Goal: Obtain resource: Obtain resource

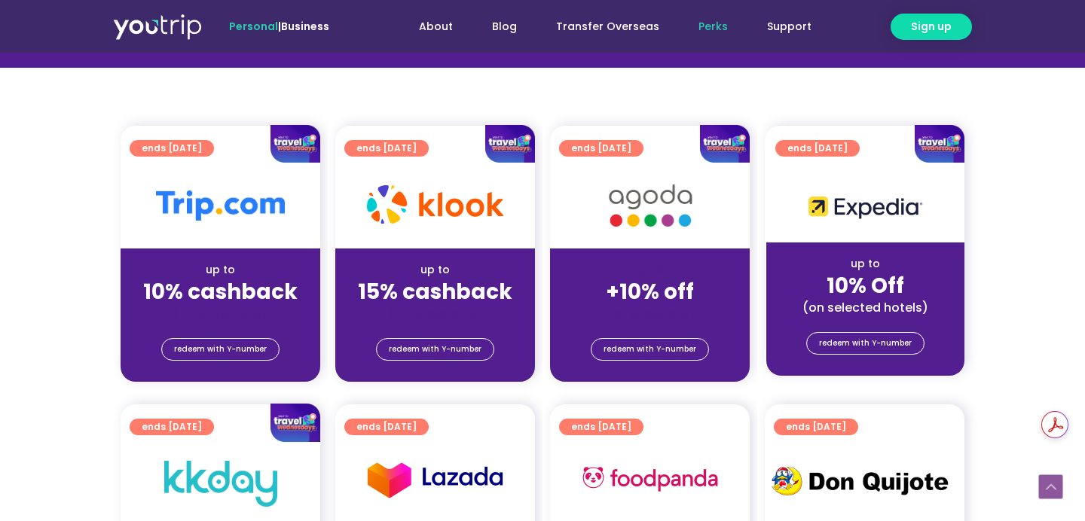
scroll to position [363, 0]
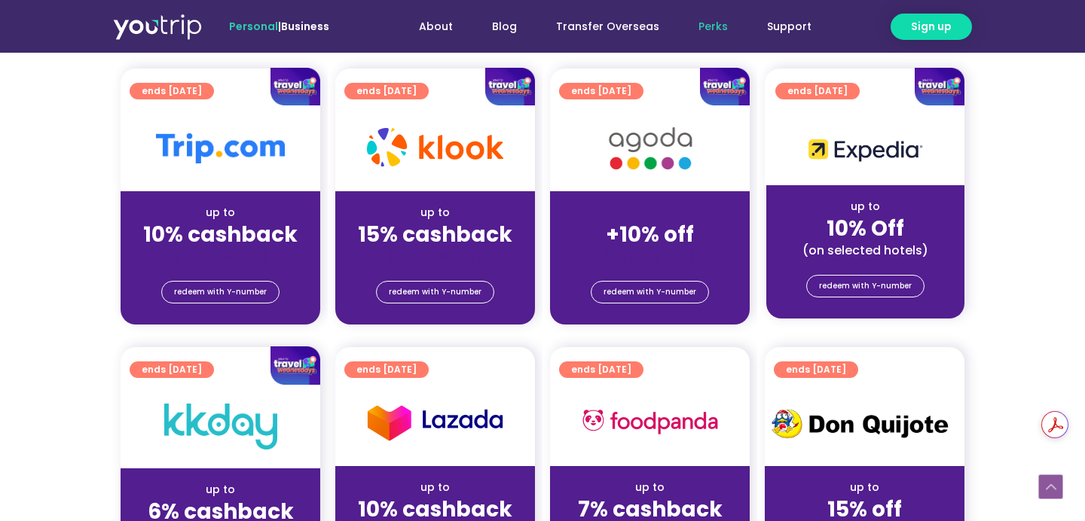
click at [281, 94] on img at bounding box center [295, 87] width 50 height 38
click at [237, 296] on span "redeem with Y-number" at bounding box center [220, 292] width 93 height 21
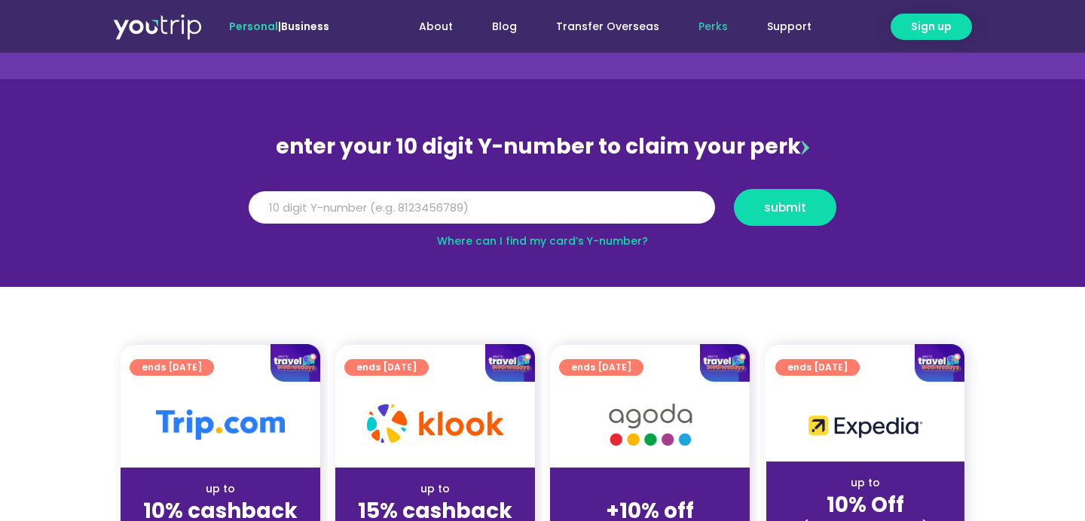
scroll to position [84, 0]
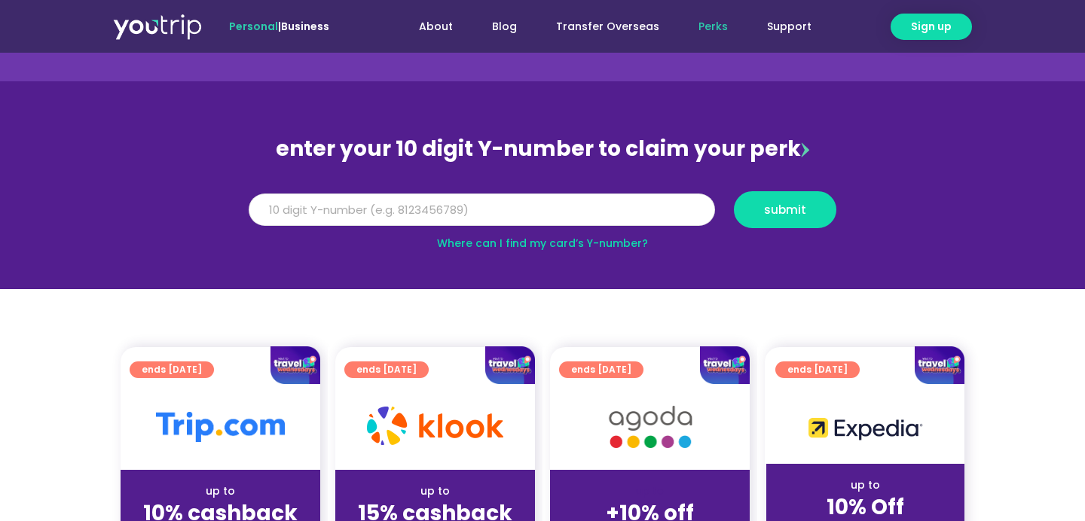
click at [420, 215] on input "Y Number" at bounding box center [482, 210] width 466 height 33
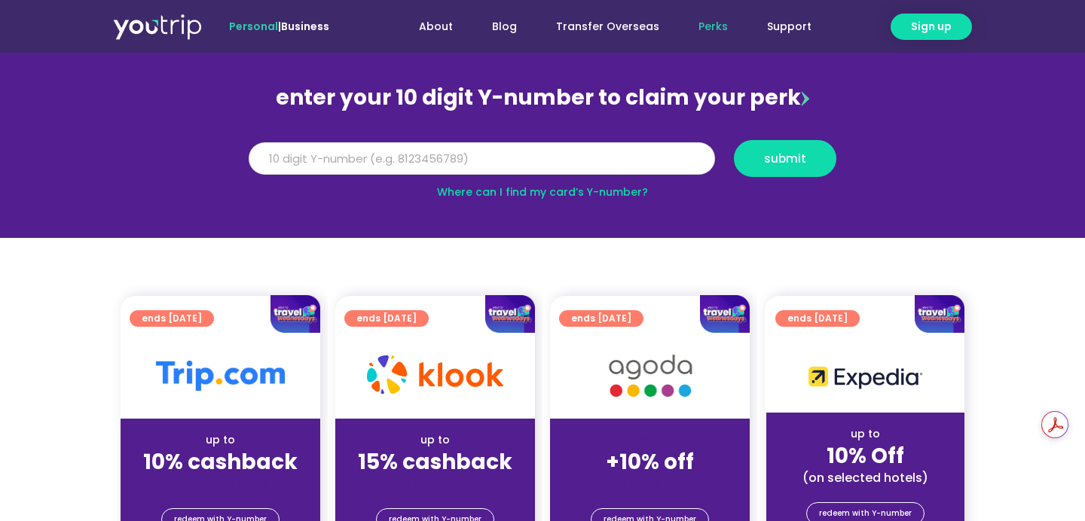
scroll to position [0, 0]
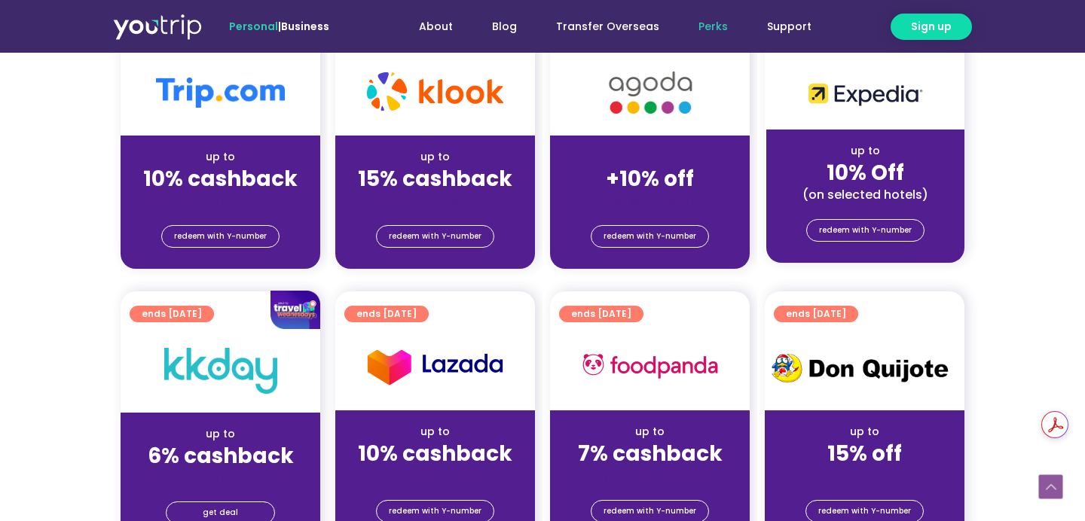
scroll to position [420, 0]
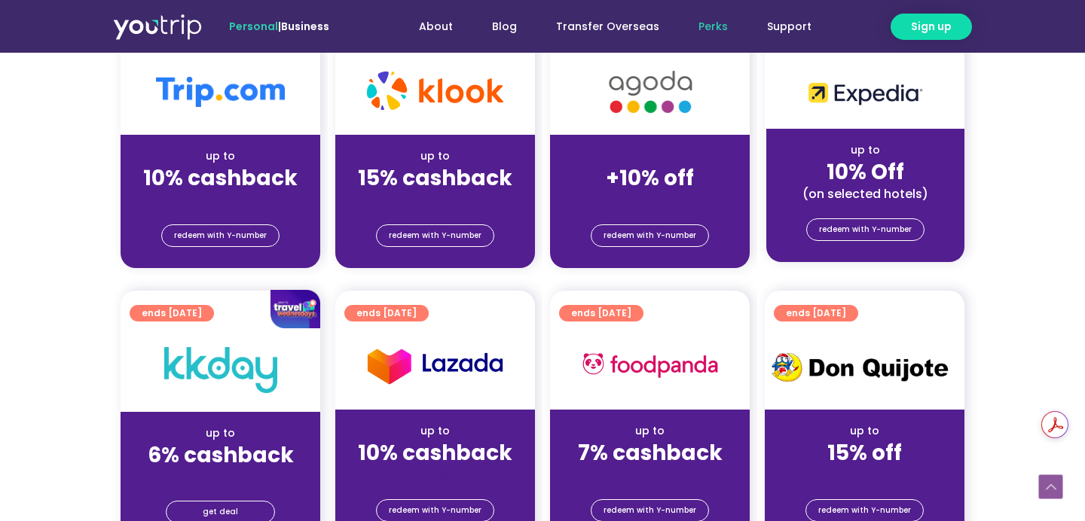
click at [407, 178] on strong "15% cashback" at bounding box center [435, 177] width 154 height 29
click at [417, 99] on img at bounding box center [435, 91] width 136 height 38
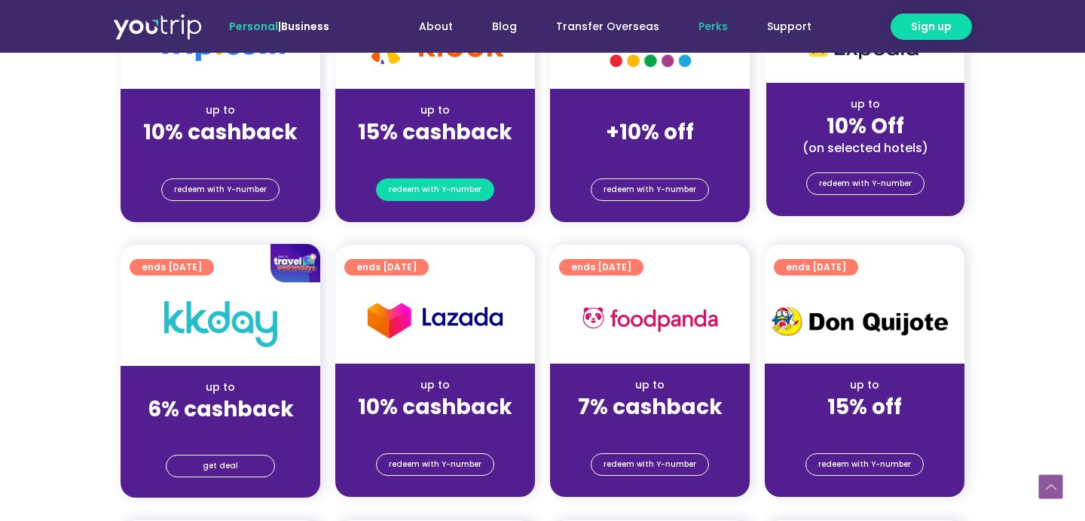
scroll to position [478, 0]
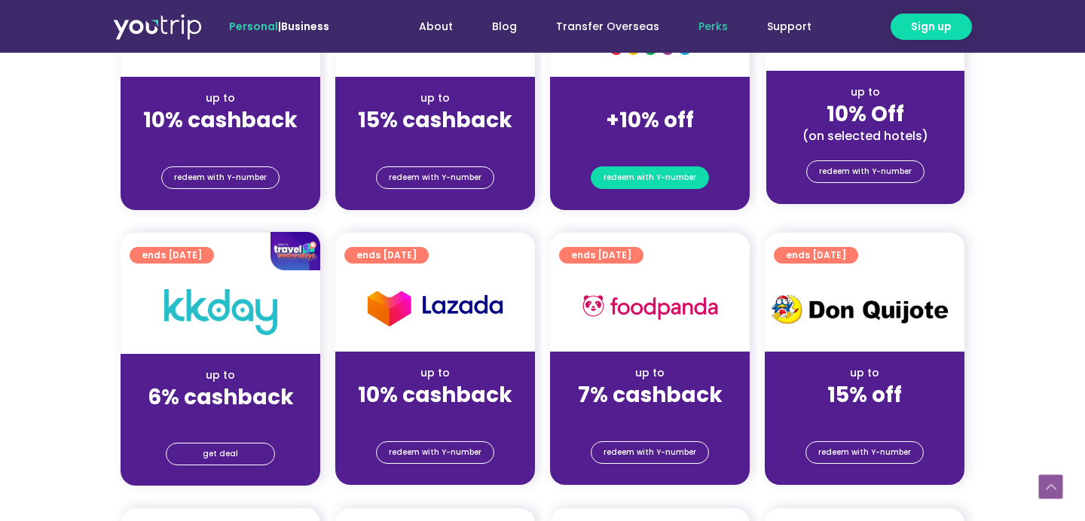
click at [643, 181] on span "redeem with Y-number" at bounding box center [649, 177] width 93 height 21
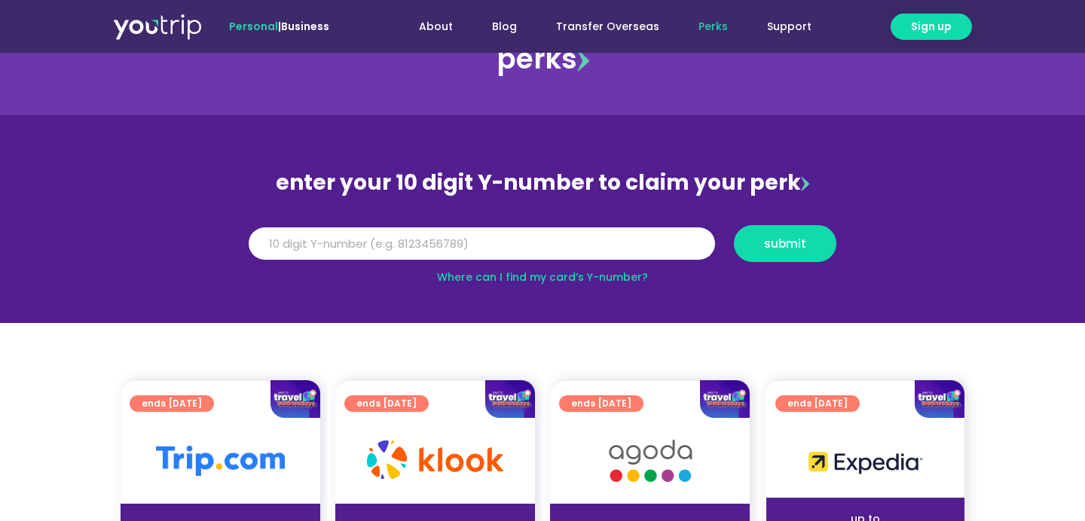
scroll to position [9, 0]
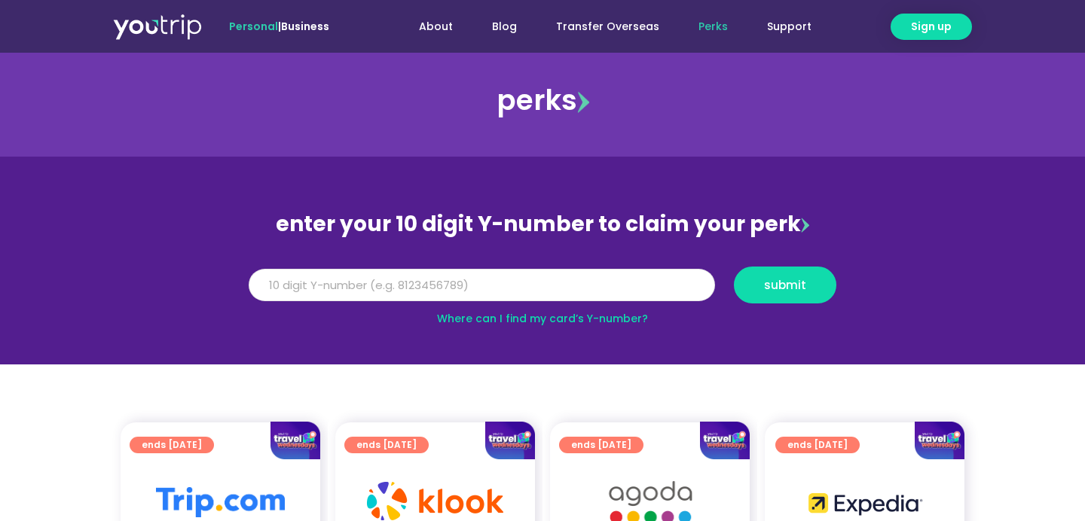
click at [535, 277] on input "Y Number" at bounding box center [482, 285] width 466 height 33
click at [511, 313] on link "Where can I find my card’s Y-number?" at bounding box center [542, 318] width 211 height 15
